Goal: Information Seeking & Learning: Learn about a topic

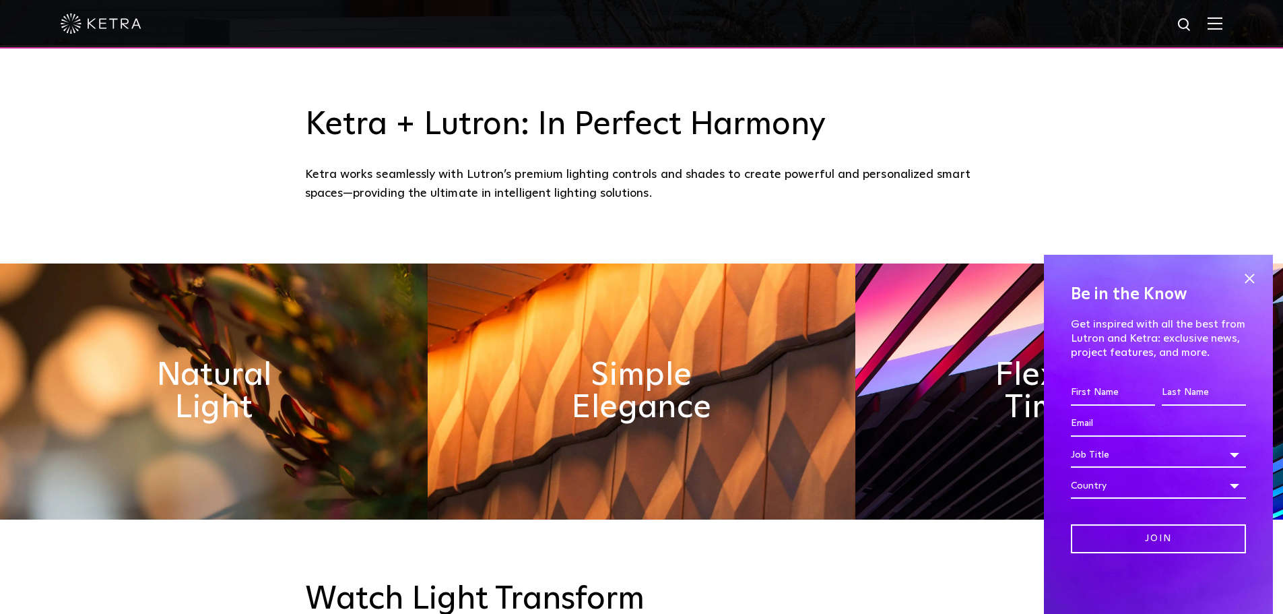
scroll to position [606, 0]
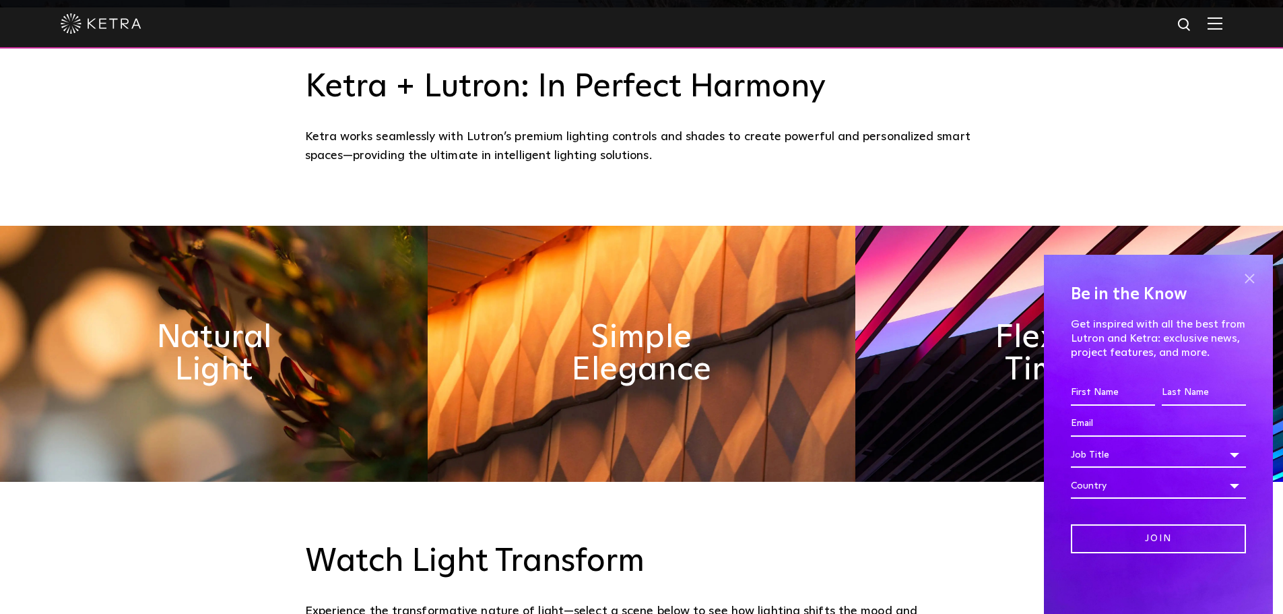
click at [1247, 276] on span at bounding box center [1250, 278] width 20 height 20
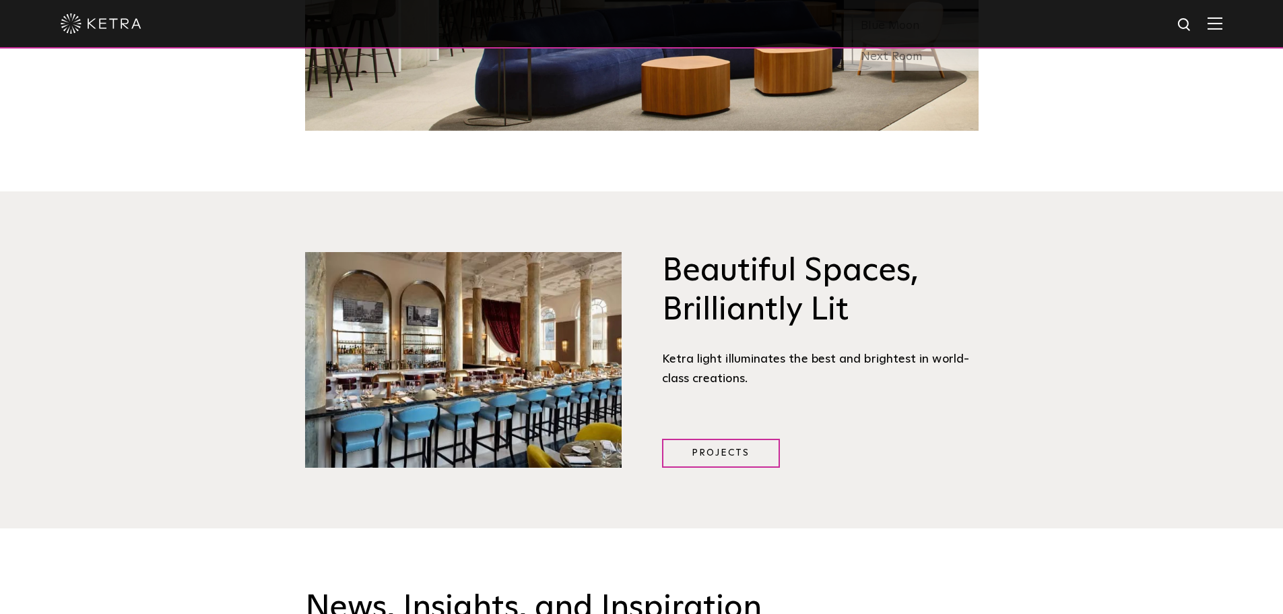
scroll to position [1954, 0]
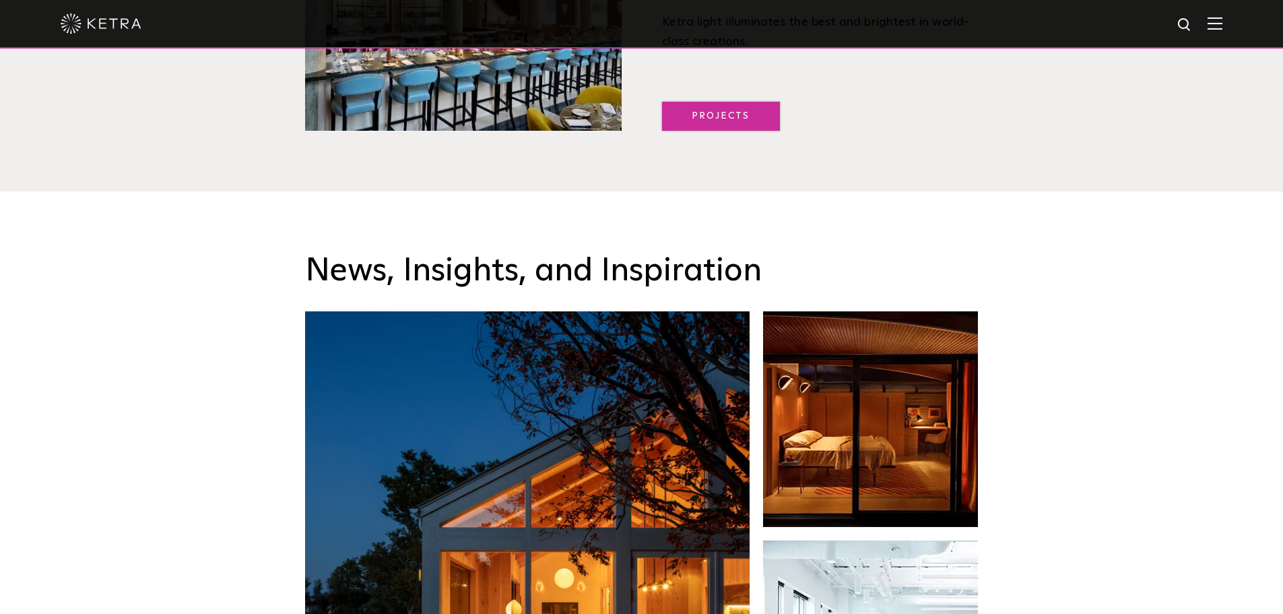
click at [716, 118] on link "Projects" at bounding box center [721, 116] width 118 height 29
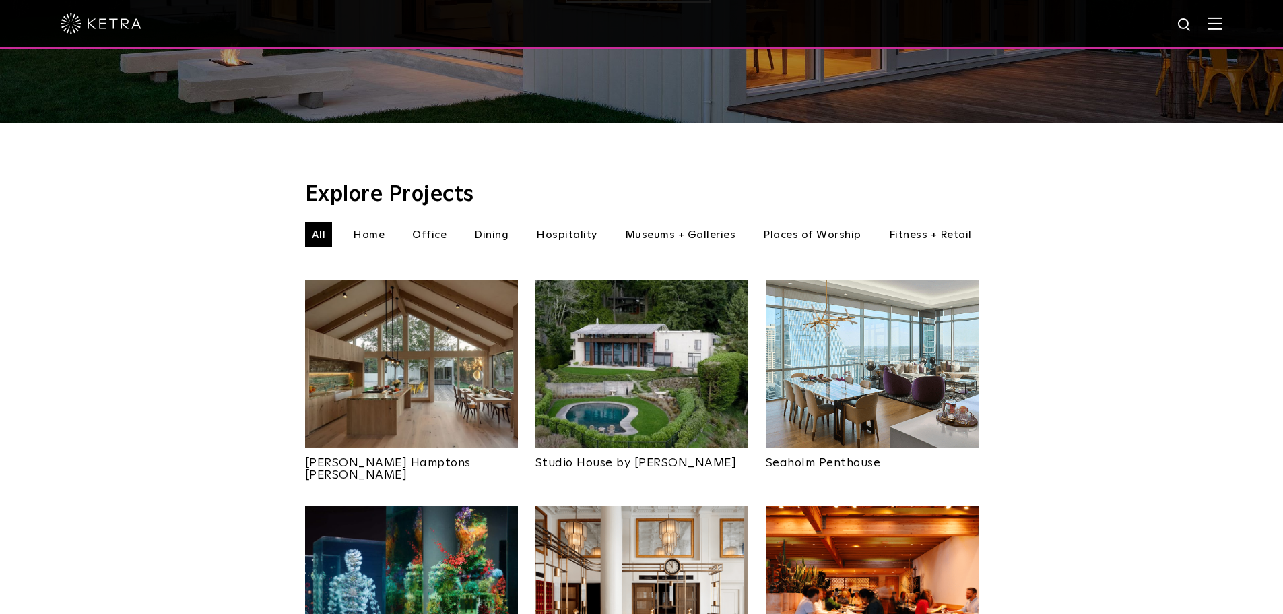
click at [565, 222] on li "Hospitality" at bounding box center [567, 234] width 75 height 24
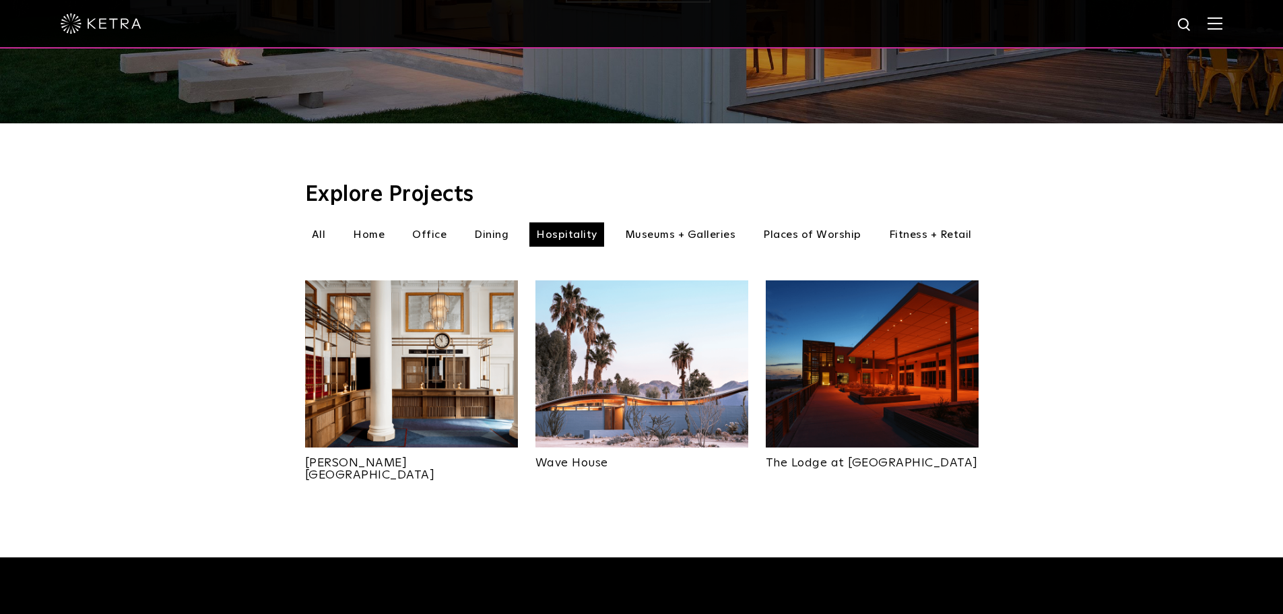
click at [808, 222] on li "Places of Worship" at bounding box center [813, 234] width 112 height 24
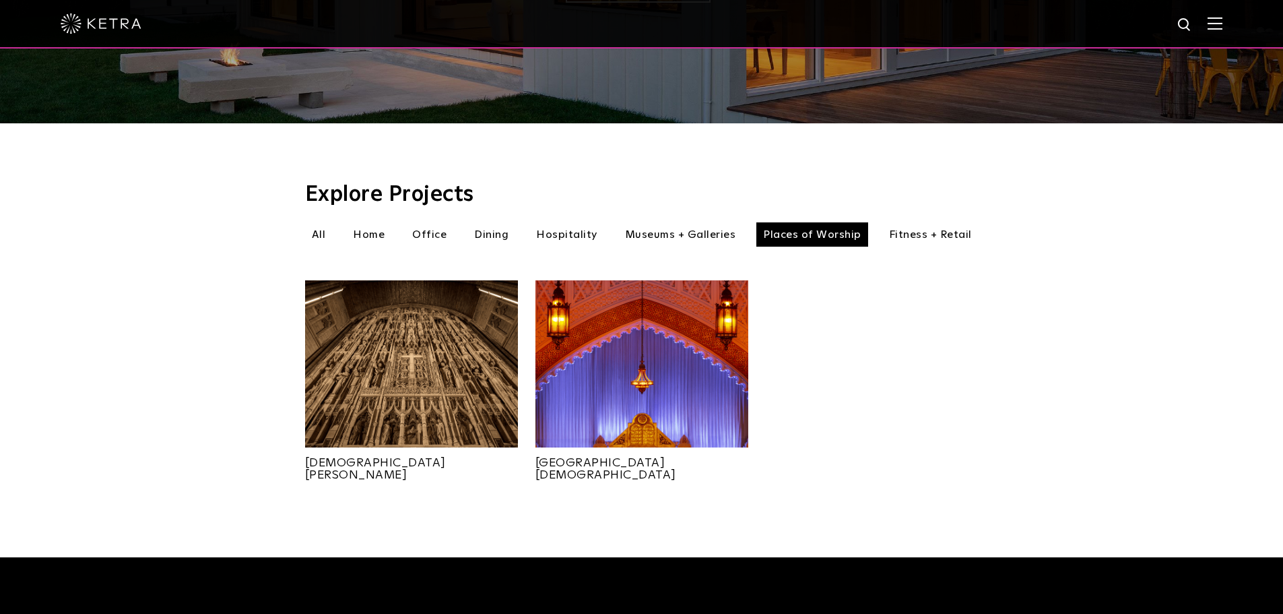
click at [955, 222] on li "Fitness + Retail" at bounding box center [931, 234] width 96 height 24
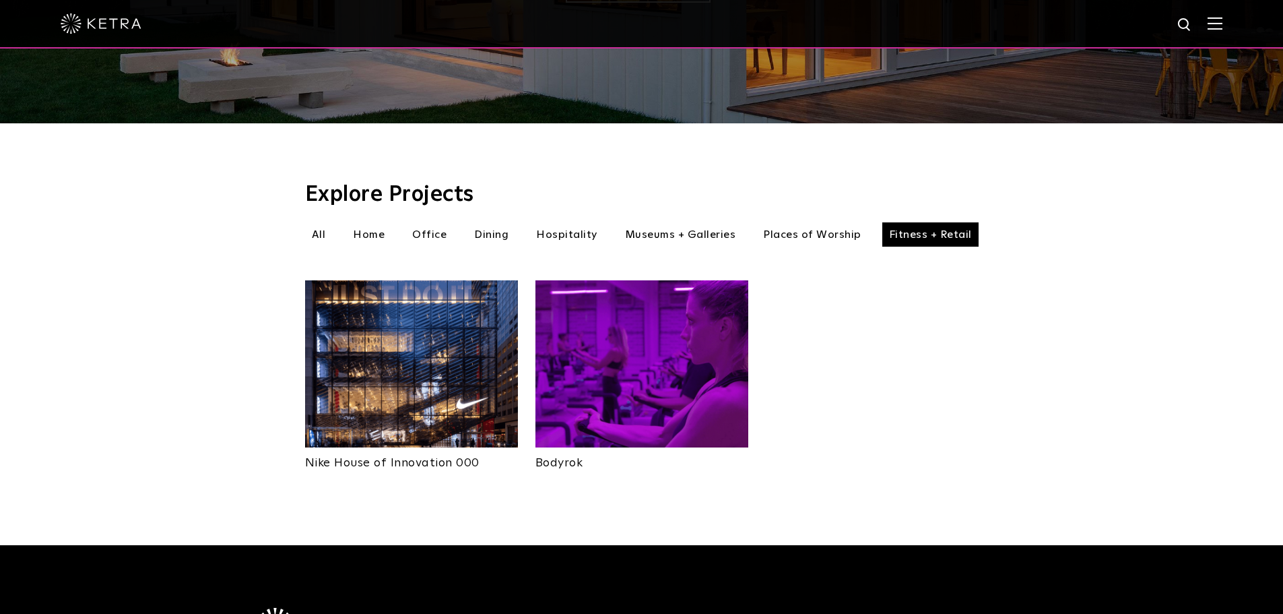
click at [705, 222] on li "Museums + Galleries" at bounding box center [680, 234] width 125 height 24
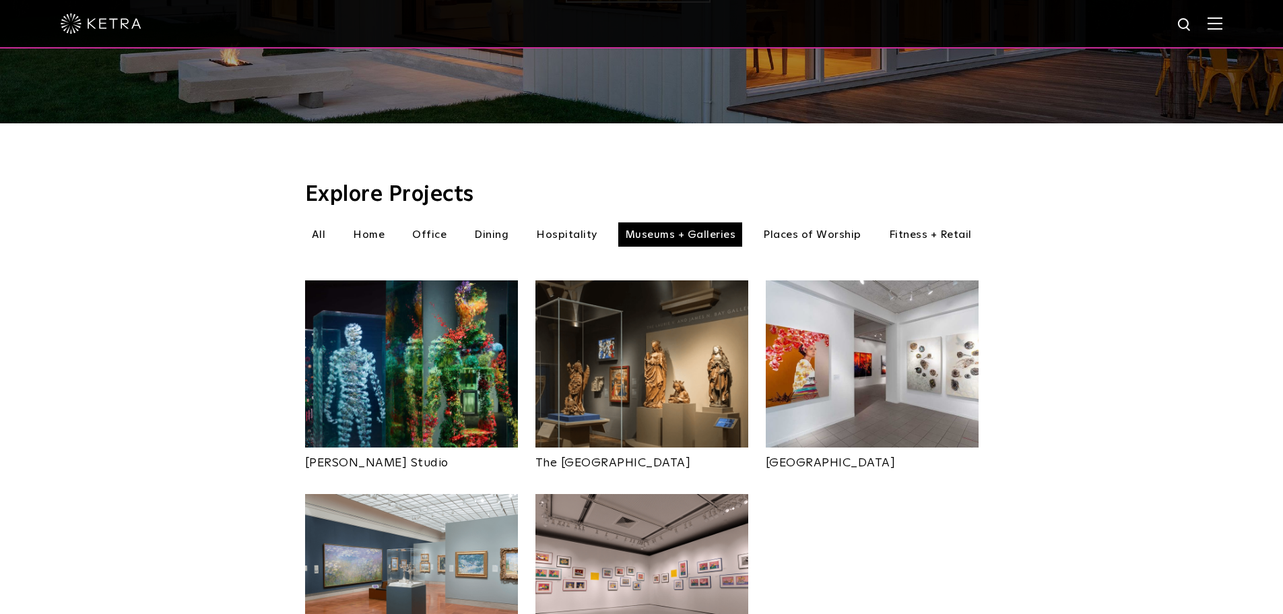
click at [474, 222] on li "Dining" at bounding box center [492, 234] width 48 height 24
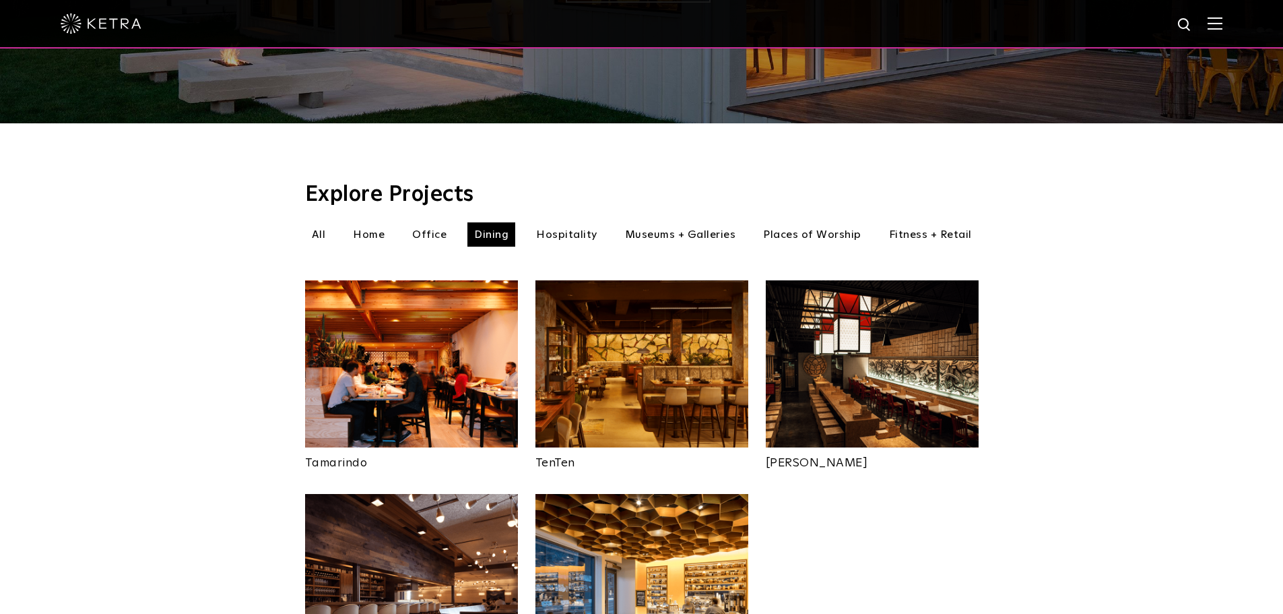
click at [439, 222] on li "Office" at bounding box center [430, 234] width 48 height 24
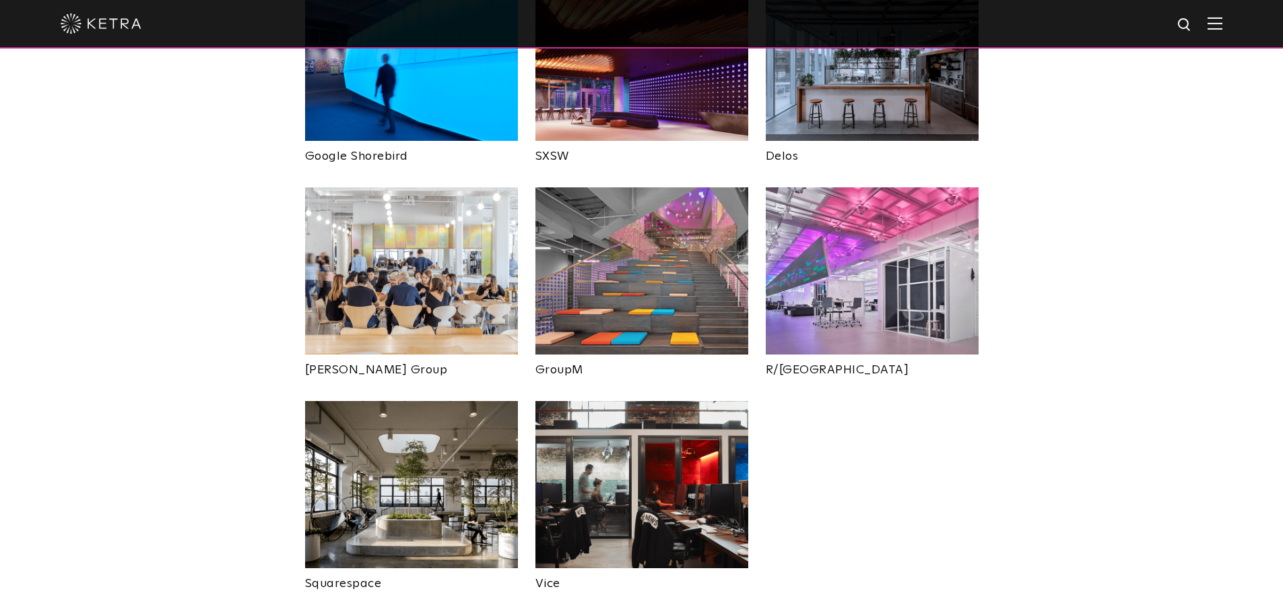
scroll to position [674, 0]
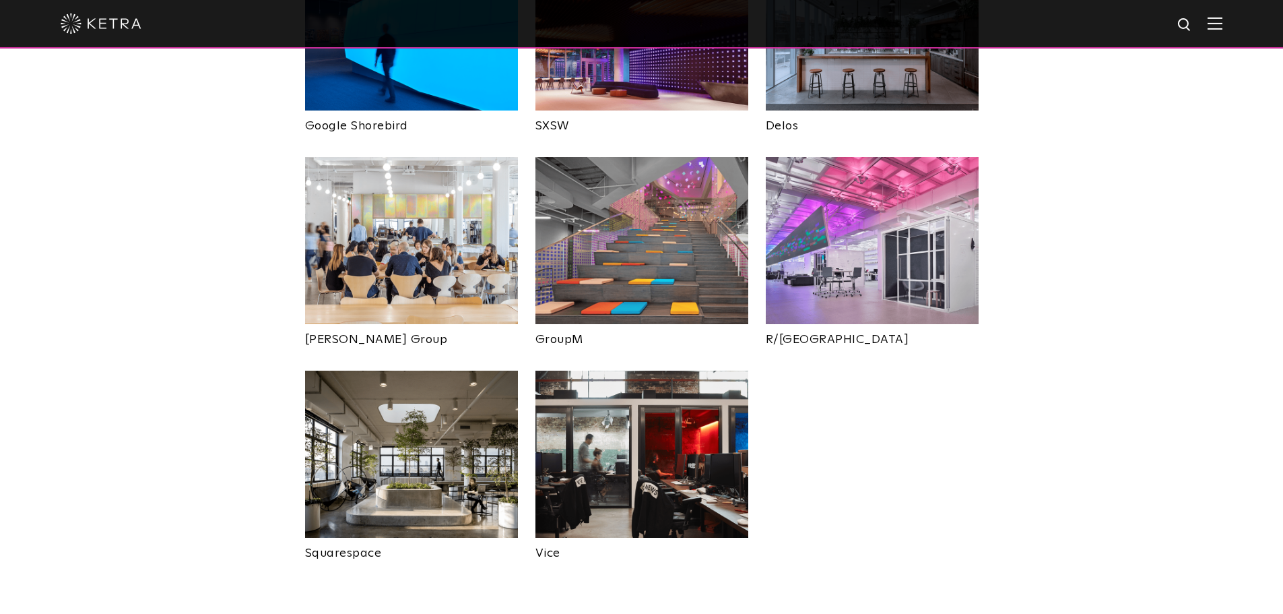
click at [430, 451] on img at bounding box center [411, 454] width 213 height 167
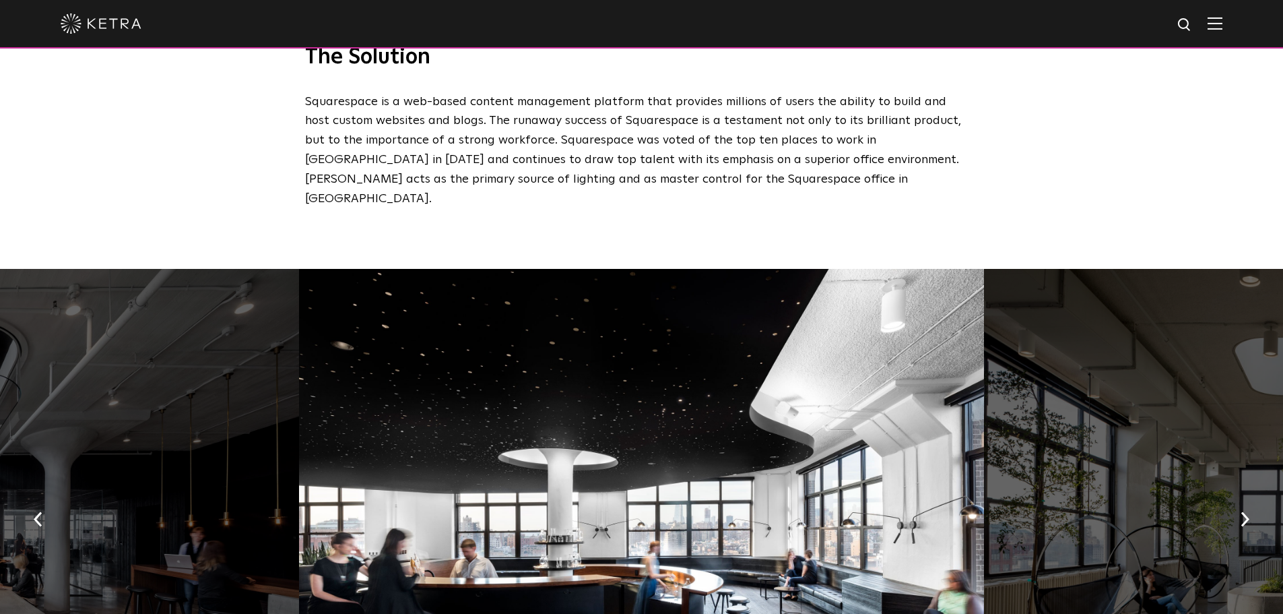
scroll to position [741, 0]
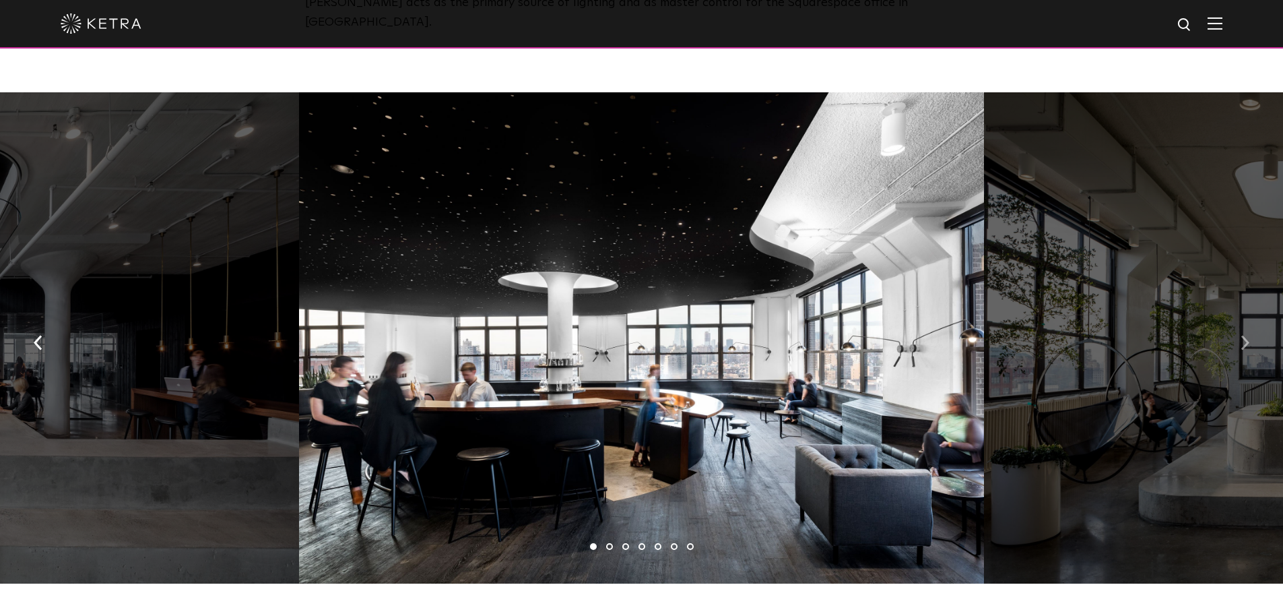
click at [1242, 335] on img "button" at bounding box center [1245, 342] width 9 height 15
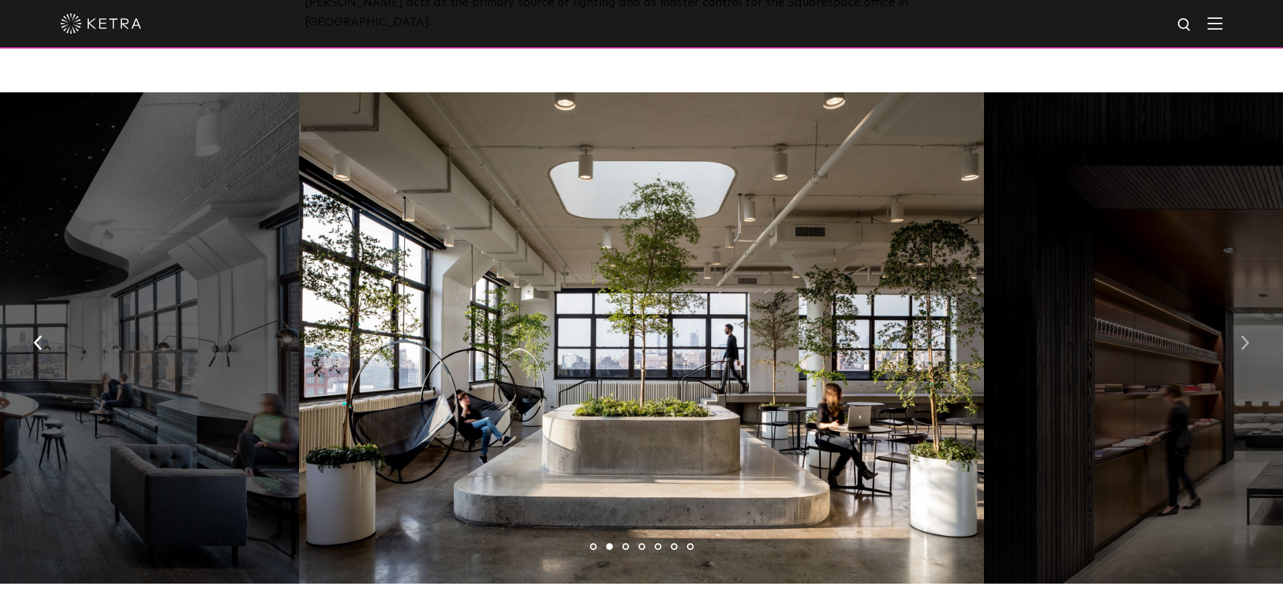
click at [1242, 335] on img "button" at bounding box center [1245, 342] width 9 height 15
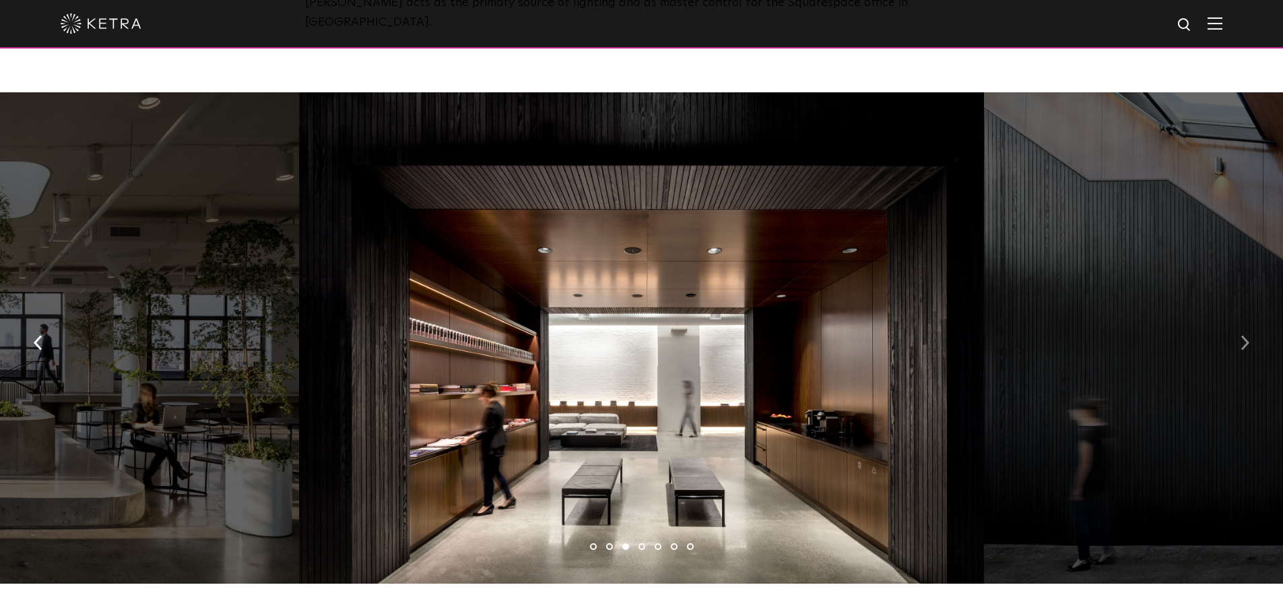
click at [1242, 335] on img "button" at bounding box center [1245, 342] width 9 height 15
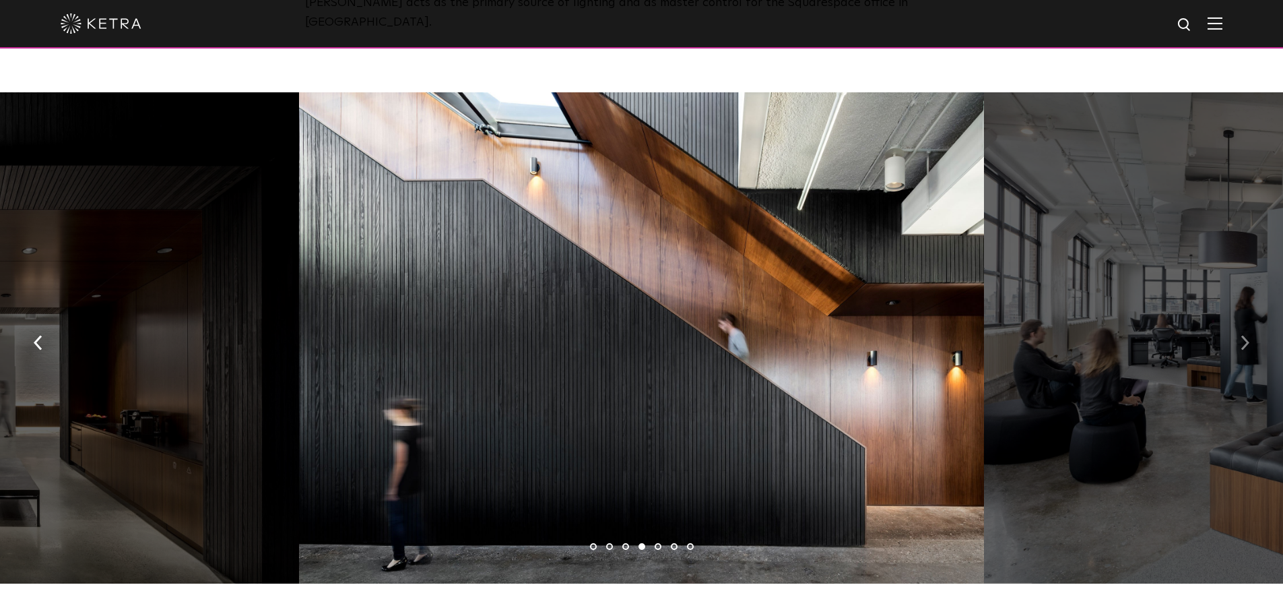
click at [1242, 335] on img "button" at bounding box center [1245, 342] width 9 height 15
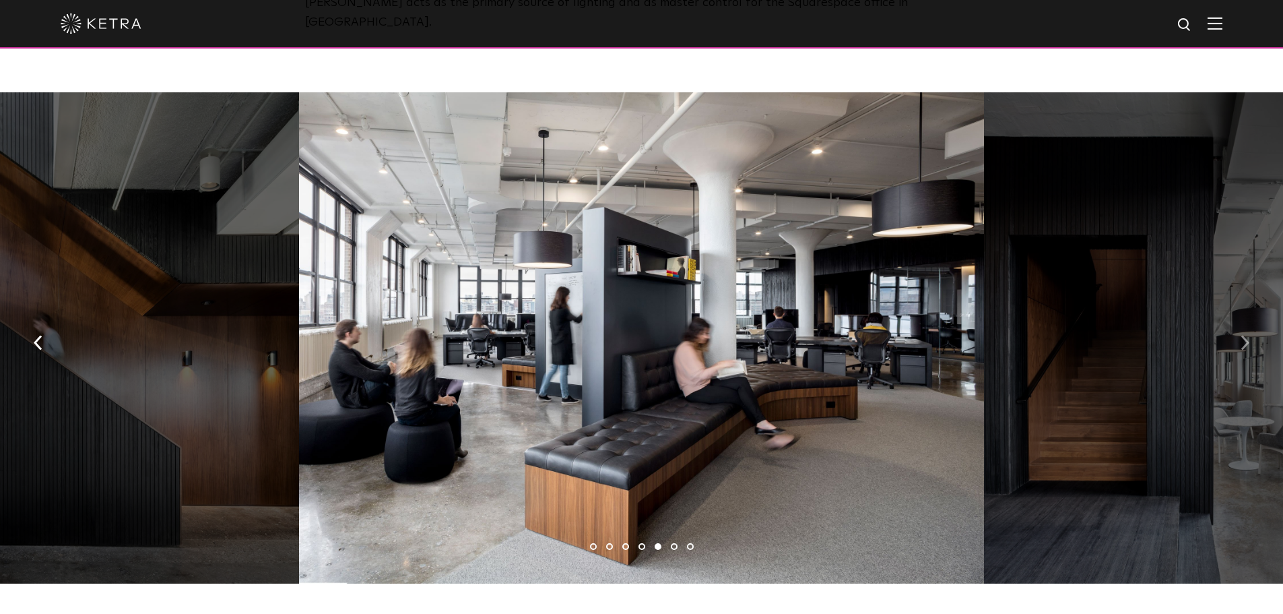
click at [1242, 335] on img "button" at bounding box center [1245, 342] width 9 height 15
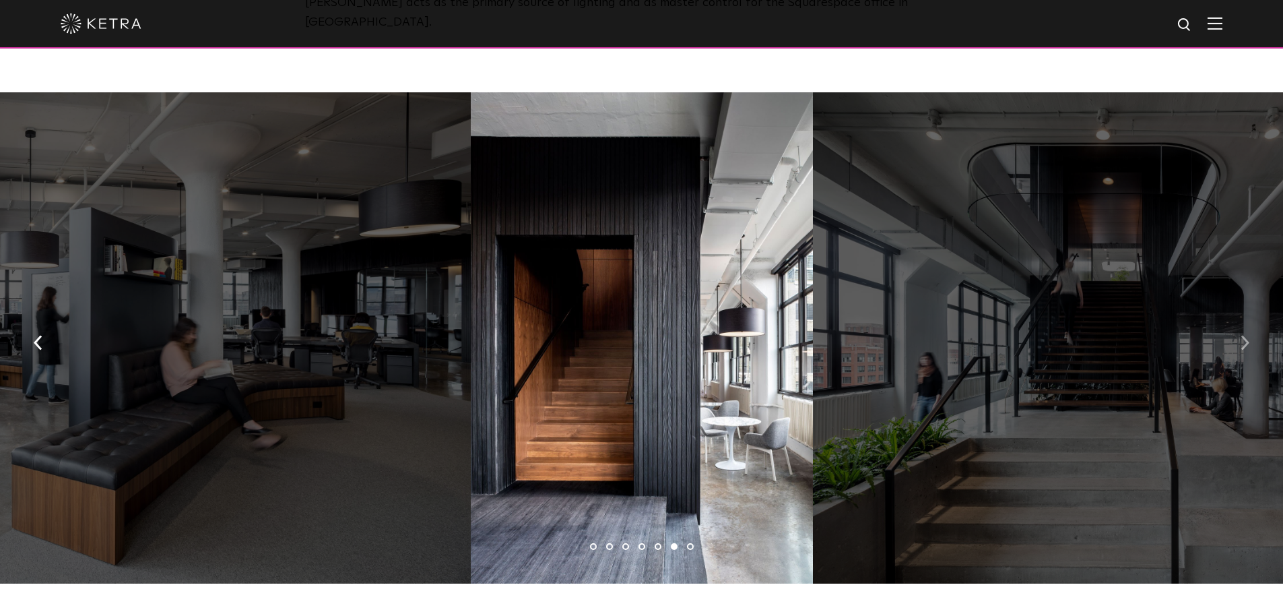
click at [1242, 335] on img "button" at bounding box center [1245, 342] width 9 height 15
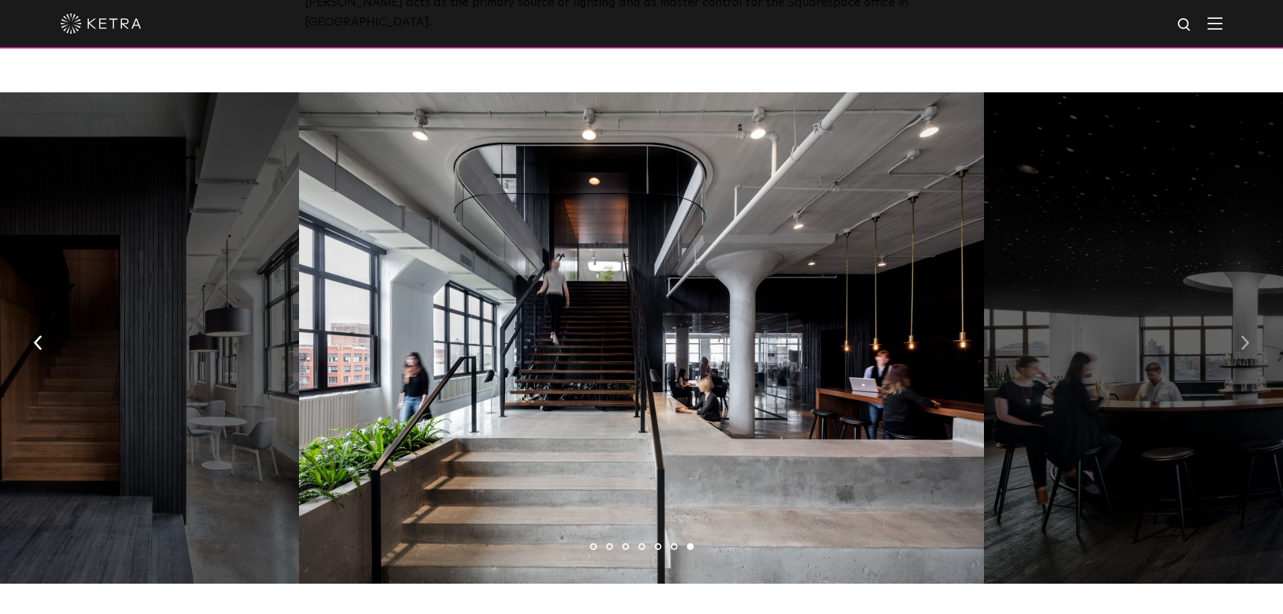
click at [1242, 335] on img "button" at bounding box center [1245, 342] width 9 height 15
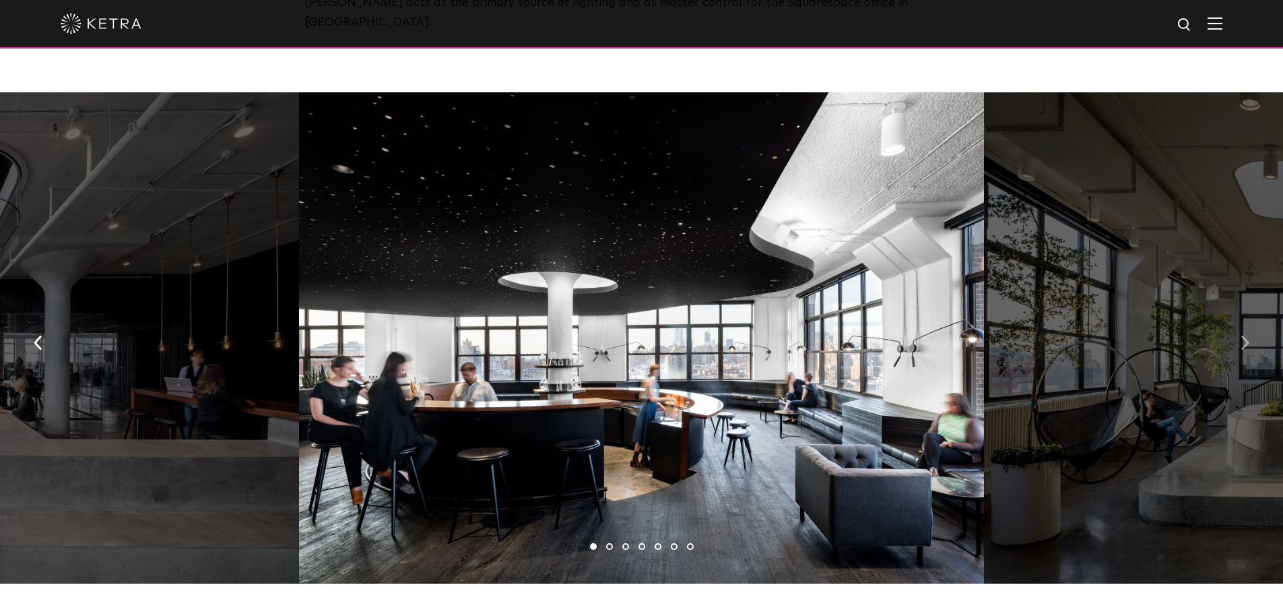
click at [1242, 335] on img "button" at bounding box center [1245, 342] width 9 height 15
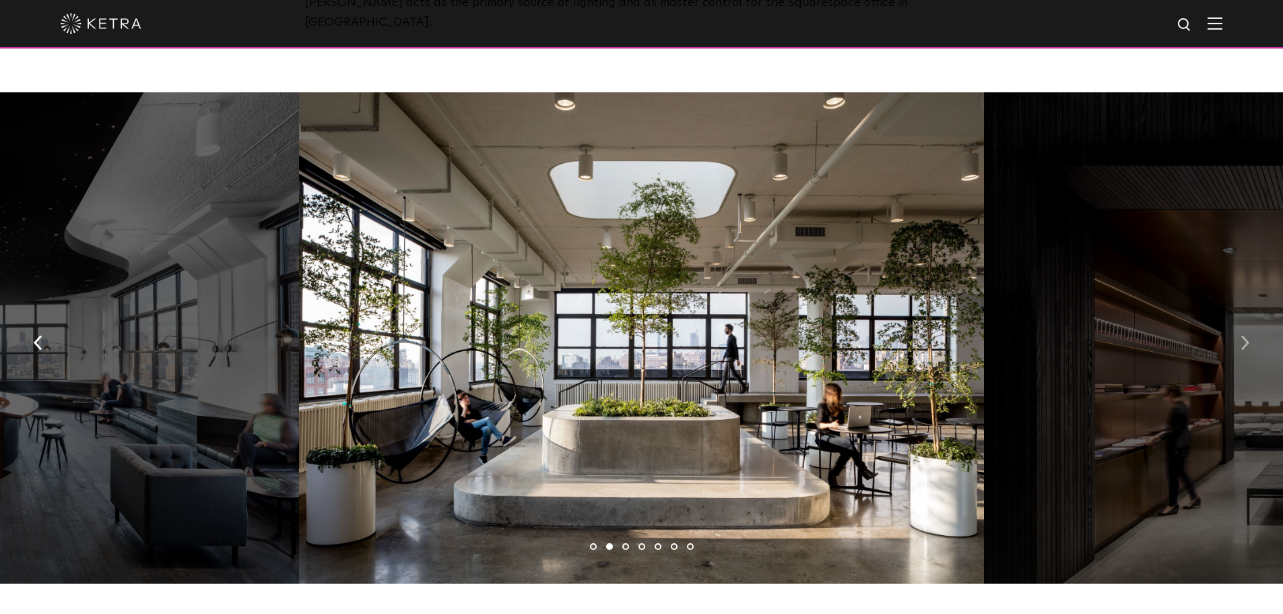
click at [1242, 335] on img "button" at bounding box center [1245, 342] width 9 height 15
